Goal: Check status: Check status

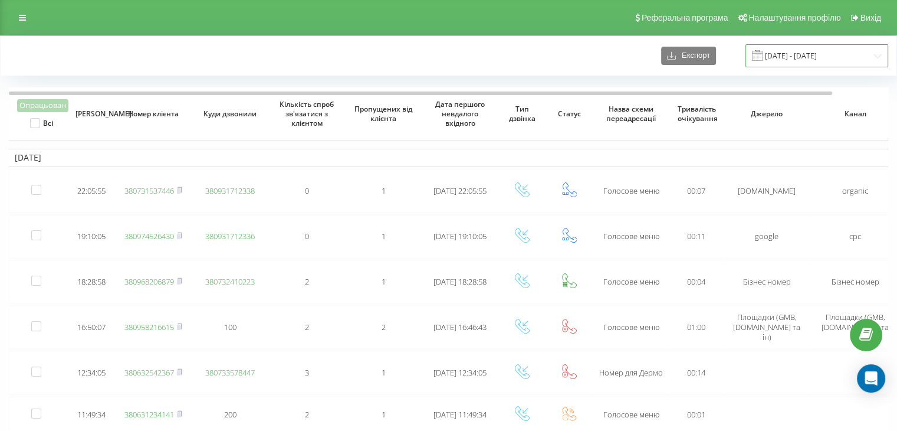
click at [797, 48] on input "18.08.2025 - 19.08.2025" at bounding box center [816, 55] width 143 height 23
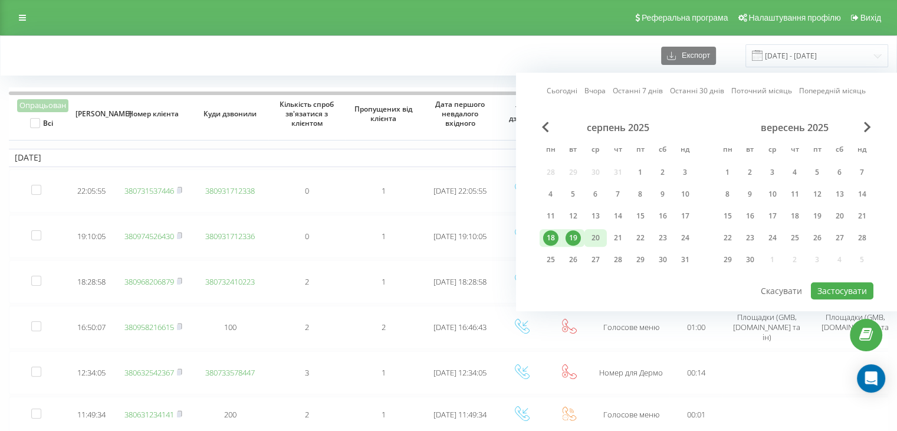
drag, startPoint x: 602, startPoint y: 236, endPoint x: 587, endPoint y: 238, distance: 14.9
click at [602, 236] on div "20" at bounding box center [595, 237] width 15 height 15
click at [580, 238] on div "19" at bounding box center [573, 237] width 15 height 15
click at [856, 283] on button "Застосувати" at bounding box center [842, 290] width 63 height 17
type input "[DATE] - [DATE]"
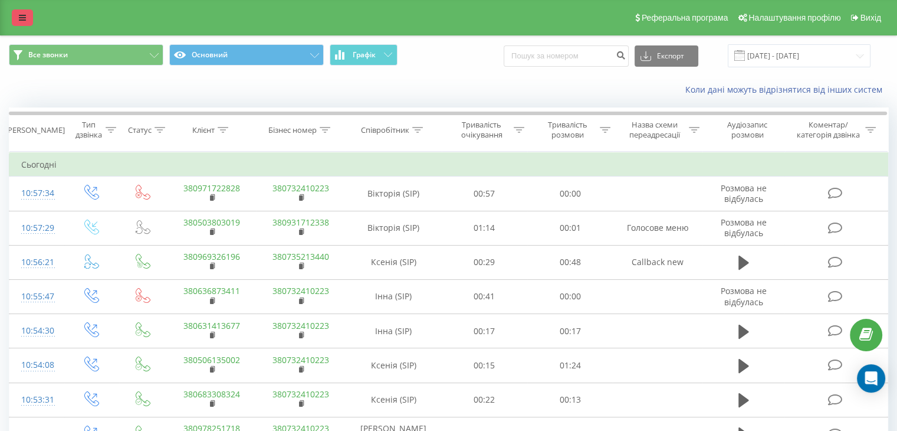
click at [21, 18] on icon at bounding box center [22, 18] width 7 height 8
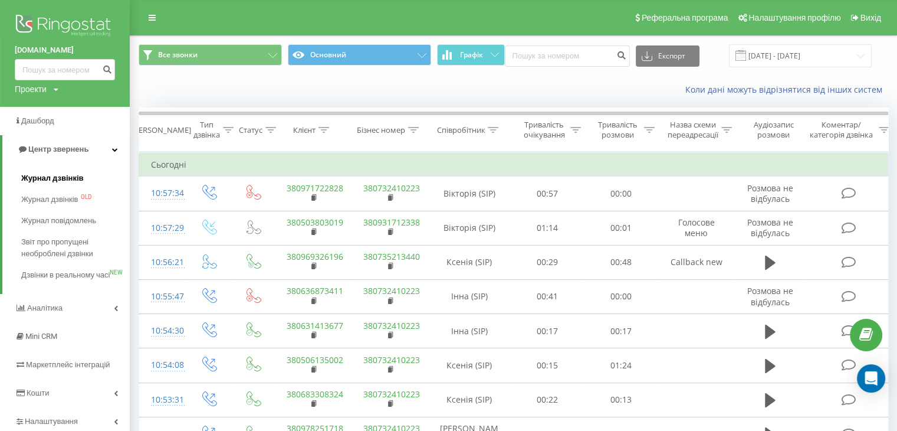
click at [50, 177] on span "Журнал дзвінків" at bounding box center [52, 178] width 63 height 12
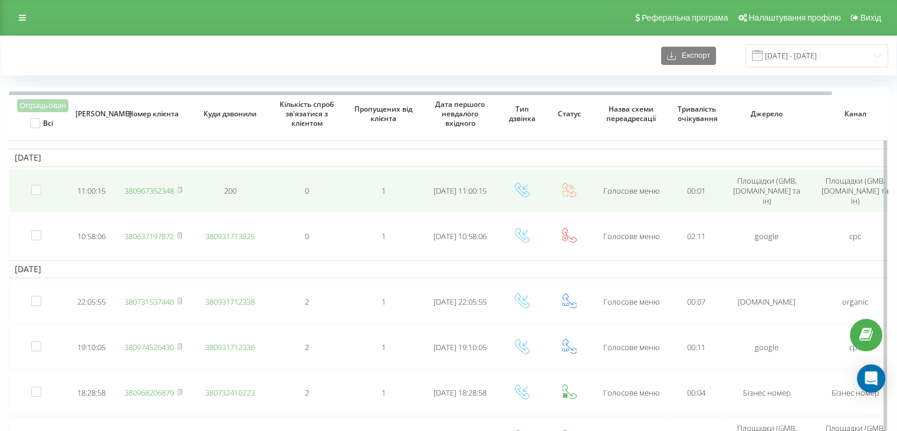
click at [149, 185] on link "380967352348" at bounding box center [149, 190] width 50 height 11
click at [134, 187] on link "380967352348" at bounding box center [149, 190] width 50 height 11
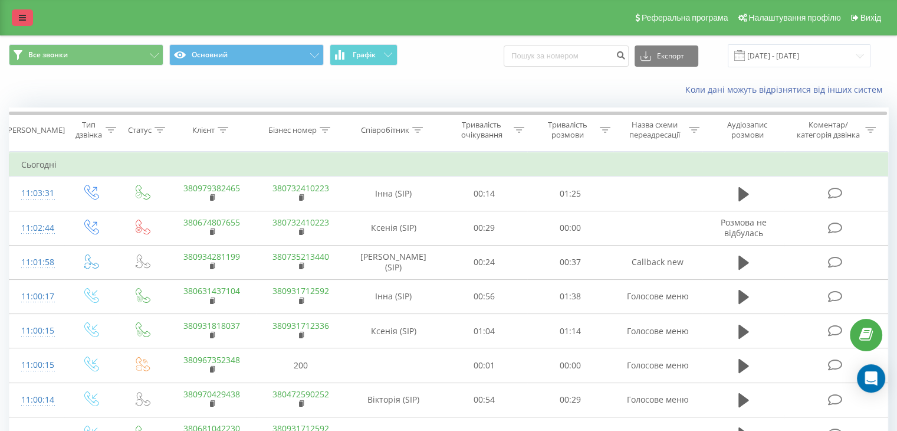
click at [27, 19] on link at bounding box center [22, 17] width 21 height 17
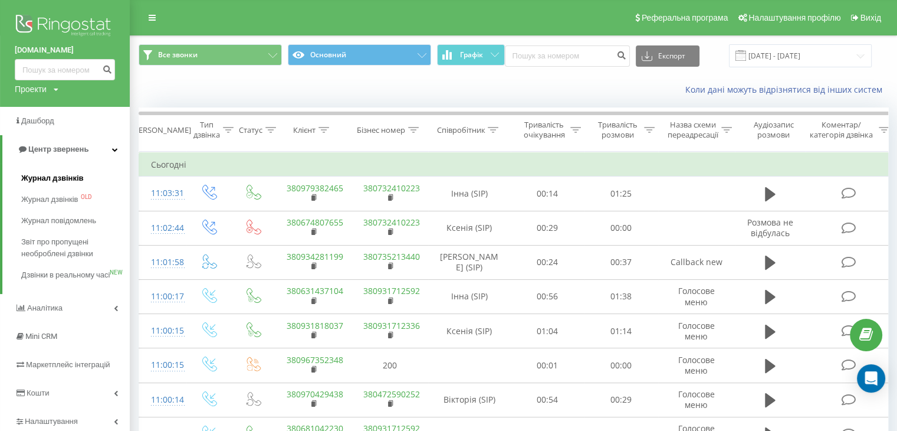
click at [46, 179] on span "Журнал дзвінків" at bounding box center [52, 178] width 63 height 12
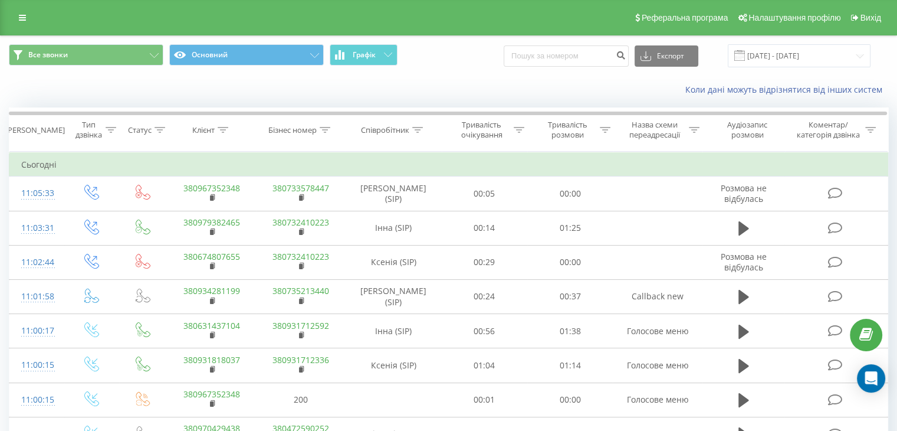
drag, startPoint x: 31, startPoint y: 19, endPoint x: 25, endPoint y: 35, distance: 16.4
click at [31, 19] on link at bounding box center [22, 17] width 21 height 17
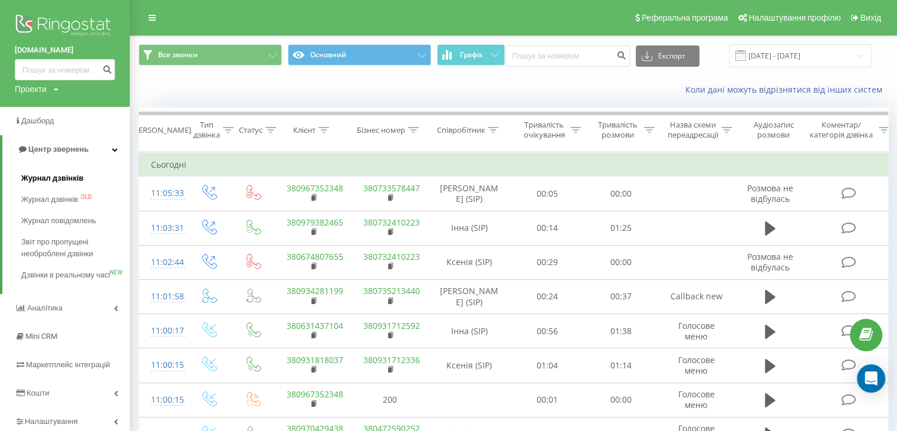
click at [49, 172] on link "Журнал дзвінків" at bounding box center [75, 177] width 109 height 21
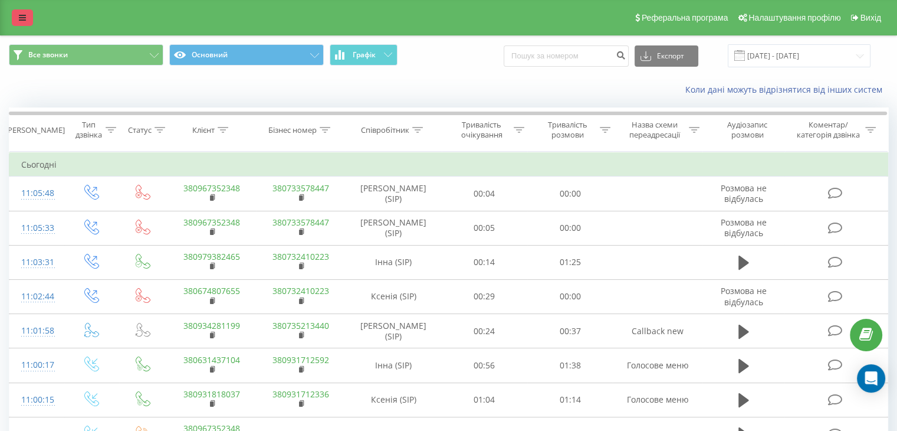
click at [19, 14] on icon at bounding box center [22, 18] width 7 height 8
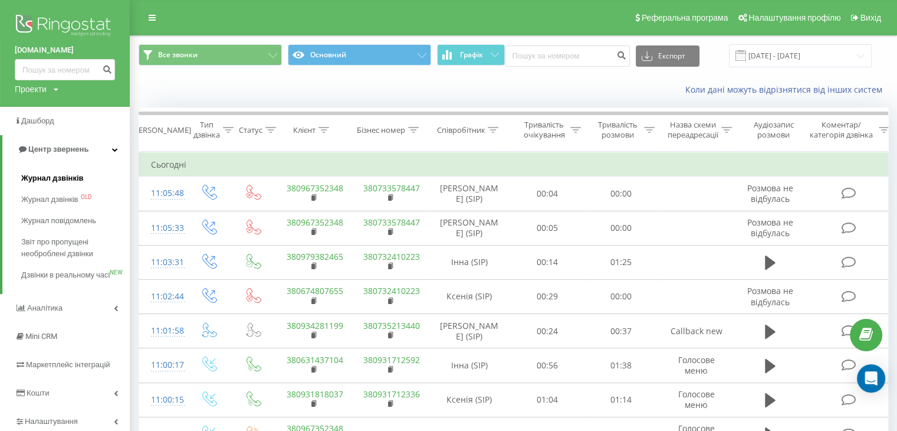
click at [49, 183] on span "Журнал дзвінків" at bounding box center [52, 178] width 63 height 12
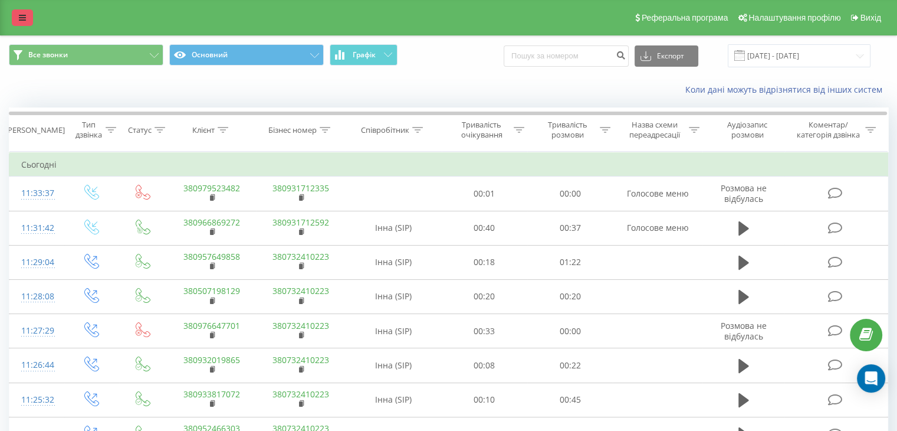
click at [28, 24] on link at bounding box center [22, 17] width 21 height 17
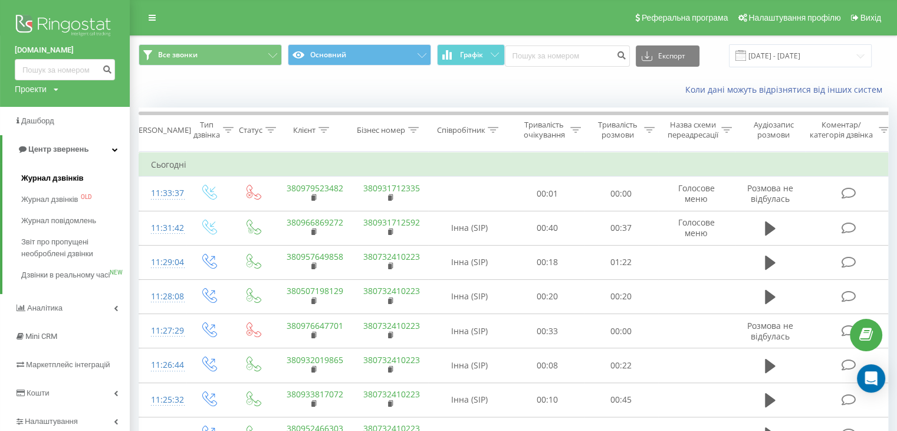
click at [50, 182] on span "Журнал дзвінків" at bounding box center [52, 178] width 63 height 12
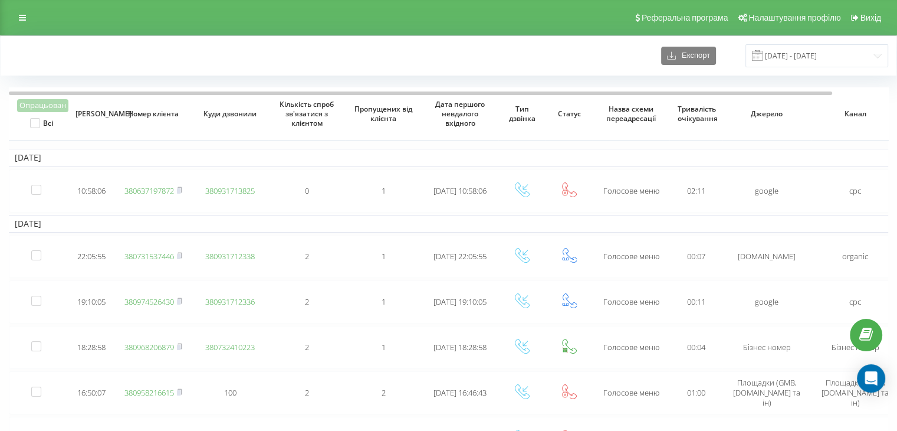
click at [416, 30] on div "Реферальна програма Налаштування профілю Вихід" at bounding box center [448, 17] width 897 height 35
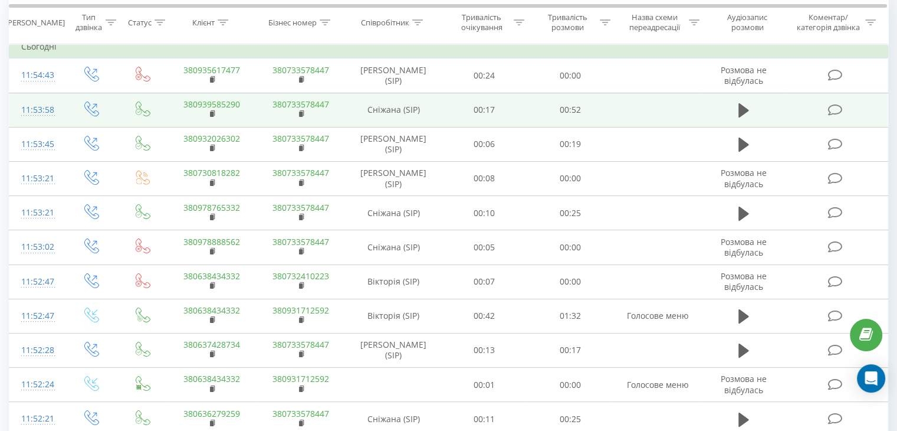
scroll to position [59, 0]
